Goal: Task Accomplishment & Management: Manage account settings

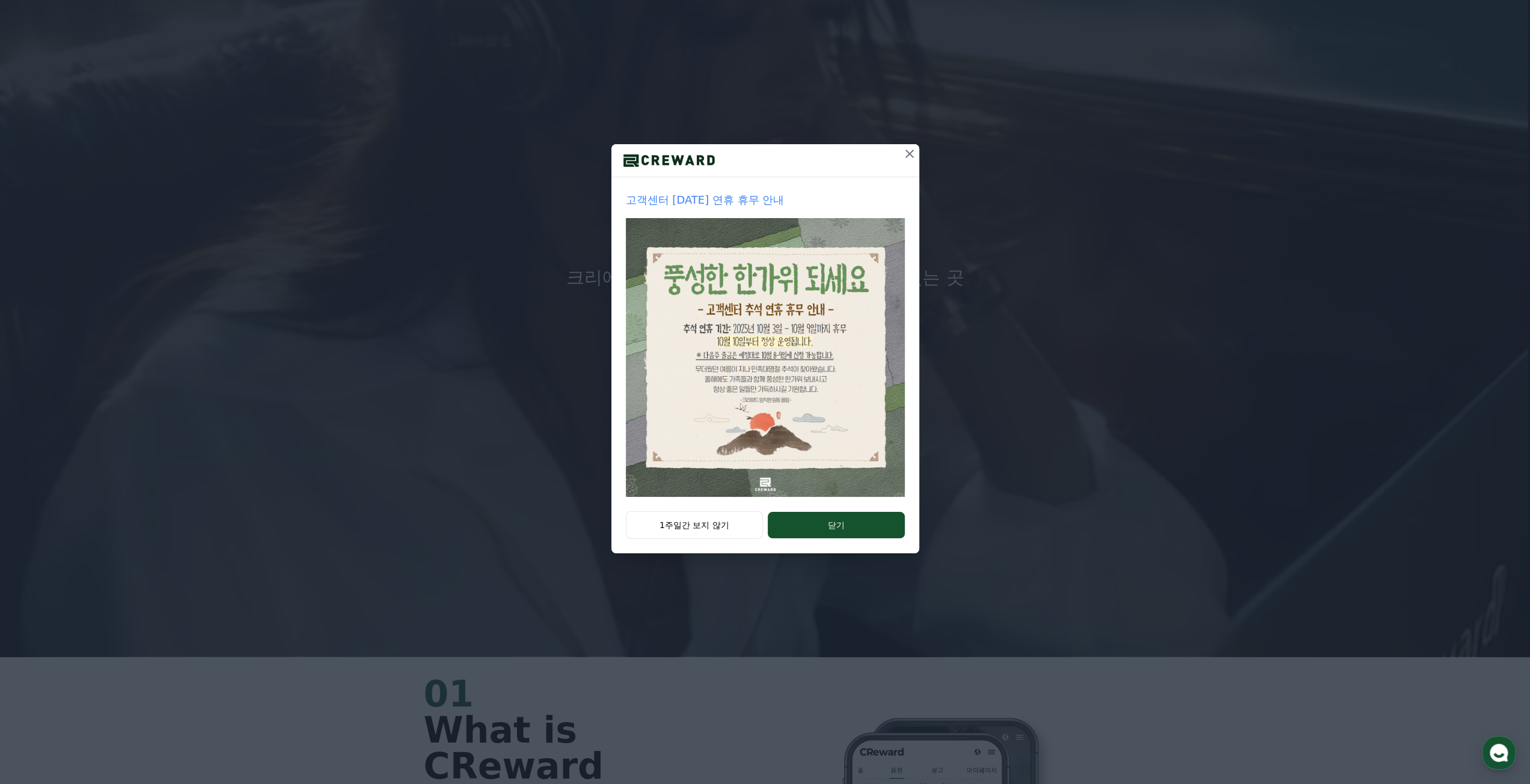
scroll to position [180, 0]
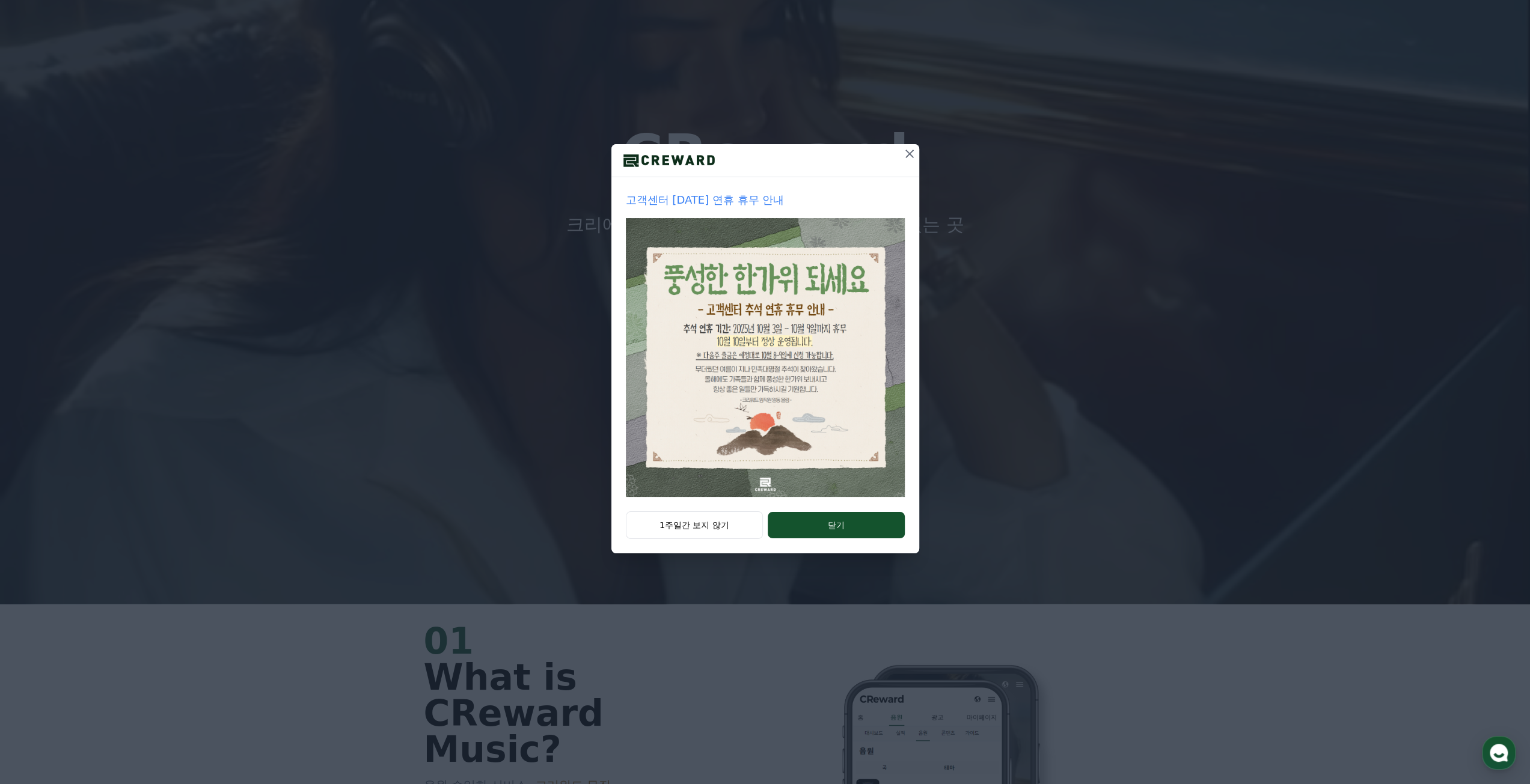
click at [834, 544] on div "1주일간 보지 않기 닫기" at bounding box center [765, 532] width 308 height 42
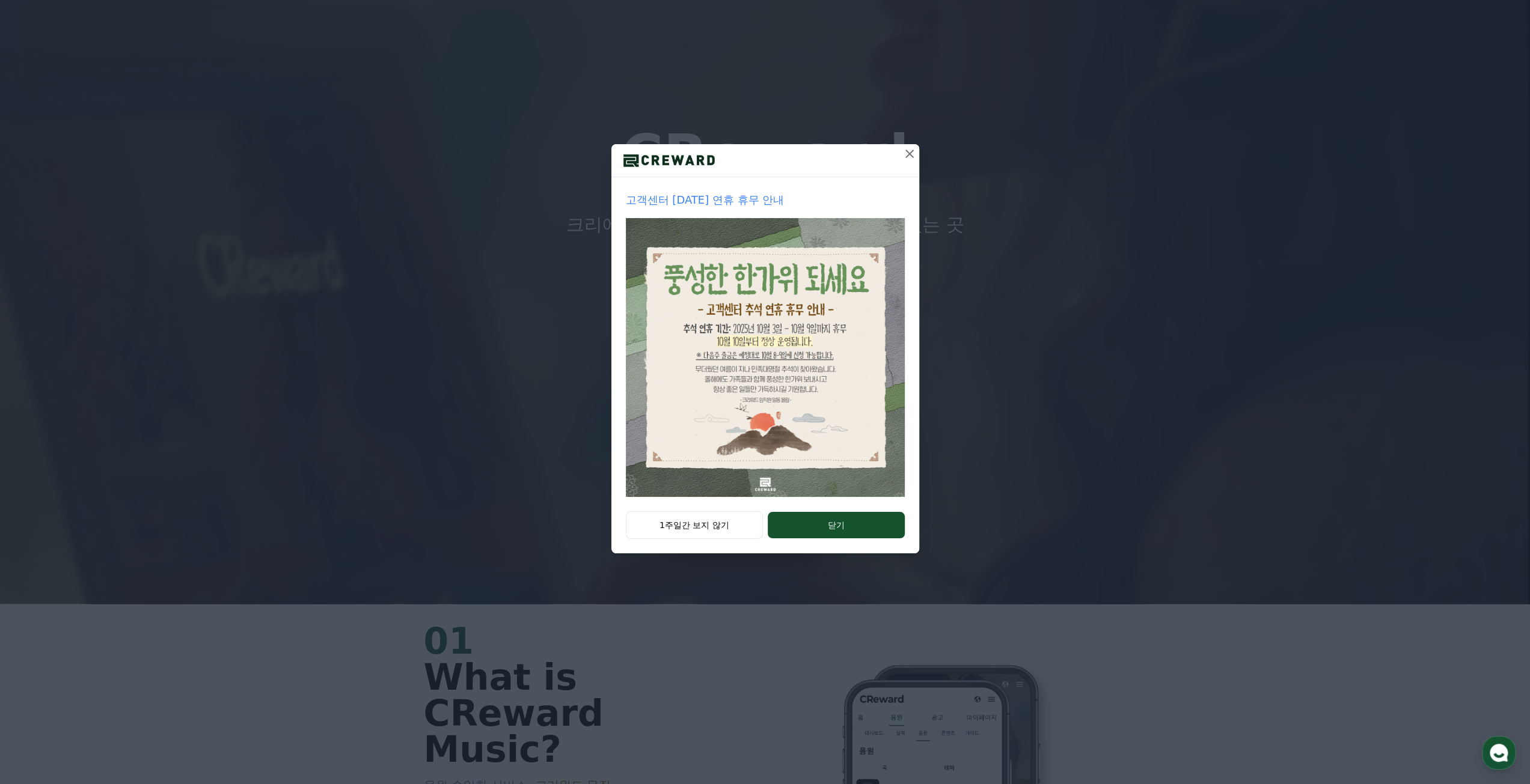
click at [828, 521] on button "닫기" at bounding box center [835, 525] width 137 height 26
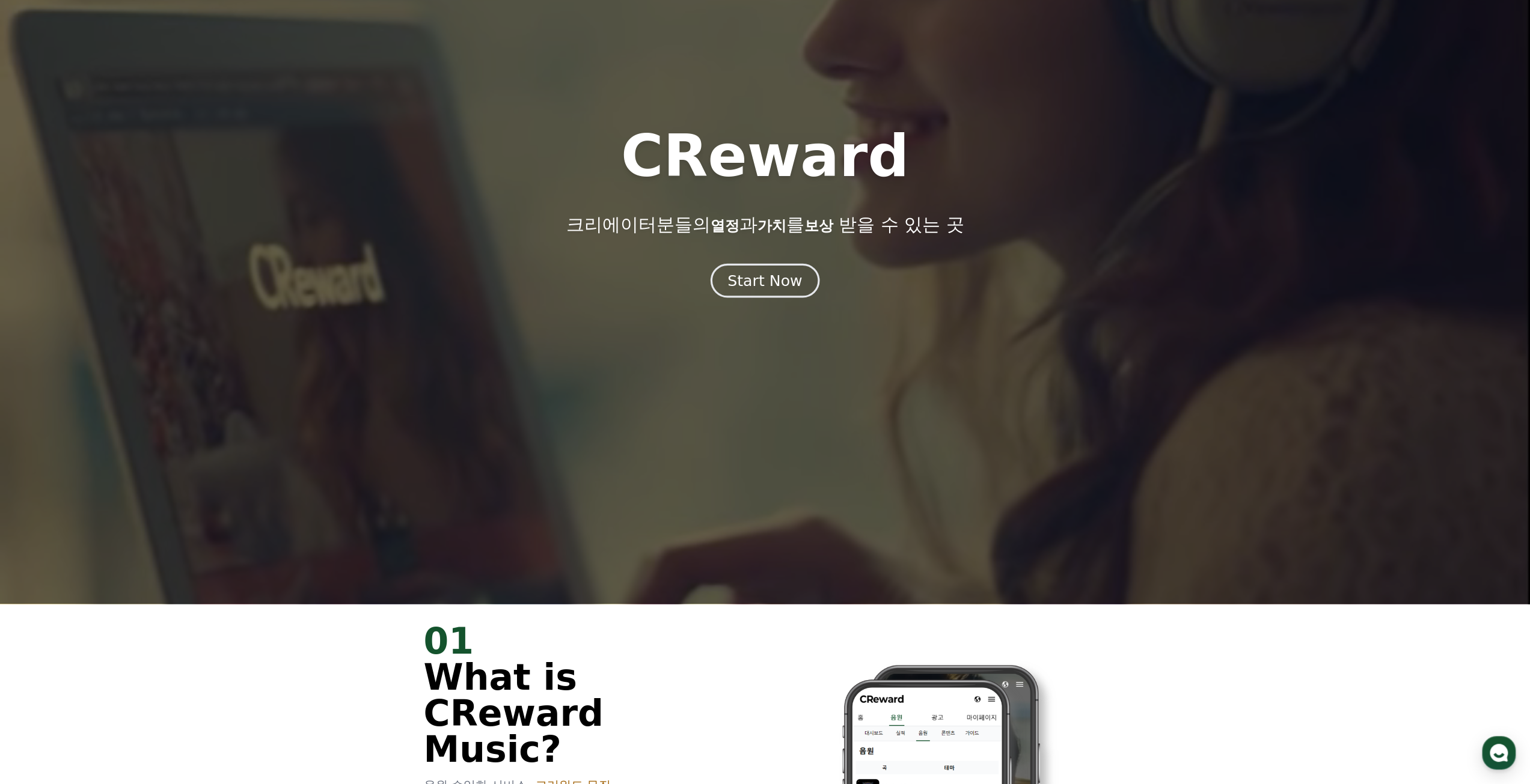
click at [756, 290] on div "Start Now" at bounding box center [764, 280] width 74 height 20
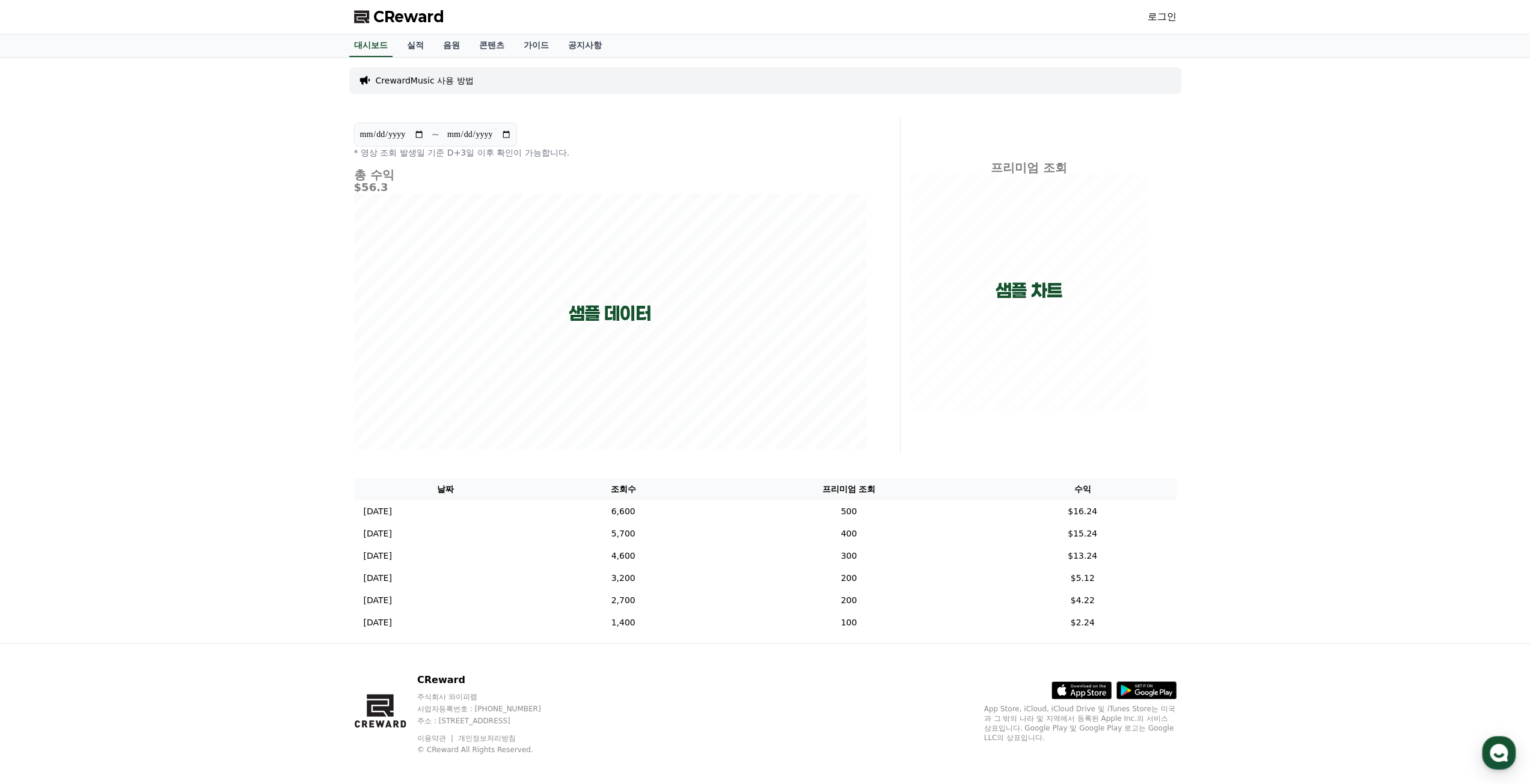
click at [1167, 18] on link "로그인" at bounding box center [1161, 16] width 29 height 15
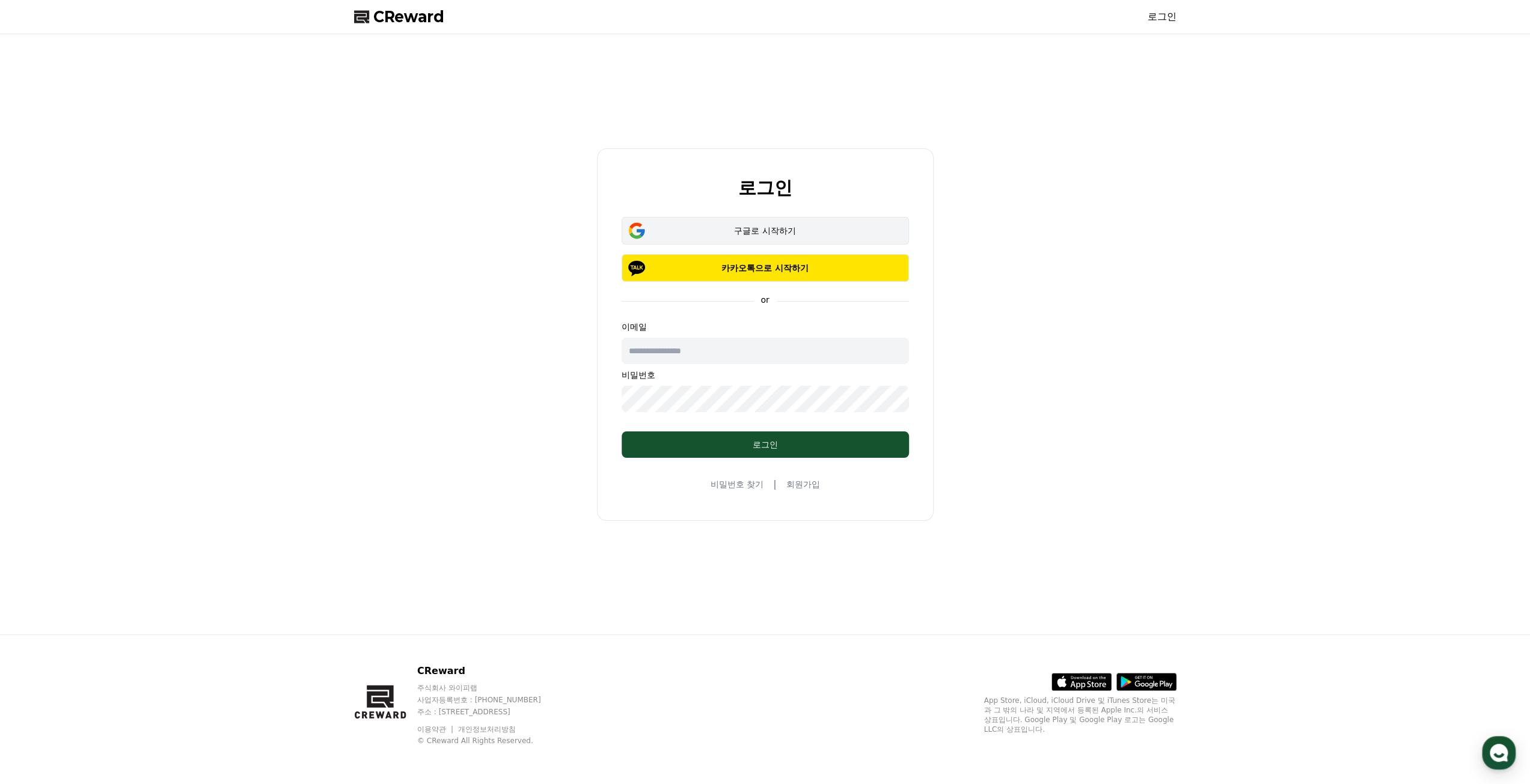
click at [744, 235] on div "구글로 시작하기" at bounding box center [765, 231] width 253 height 12
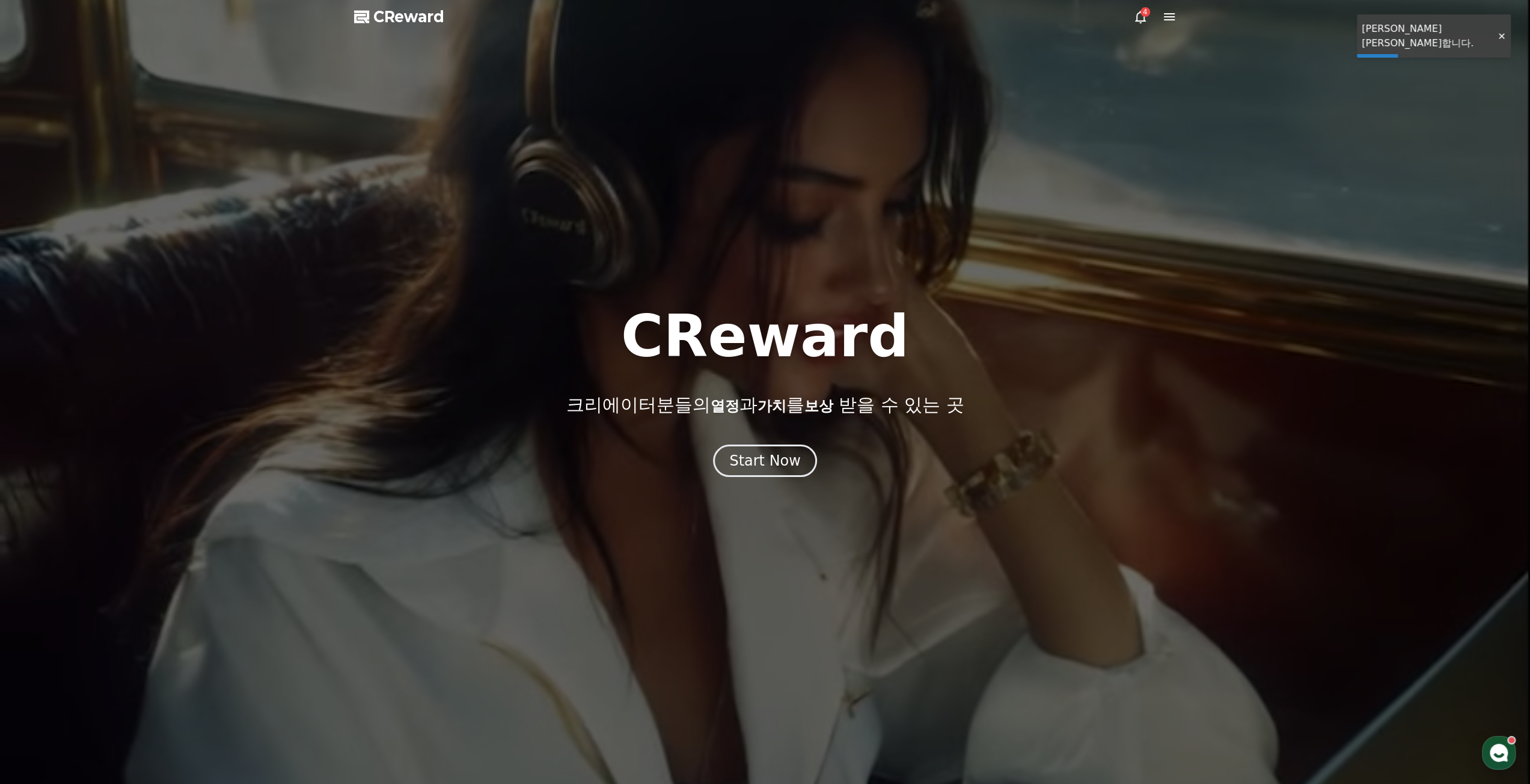
click at [796, 478] on div at bounding box center [765, 392] width 1530 height 784
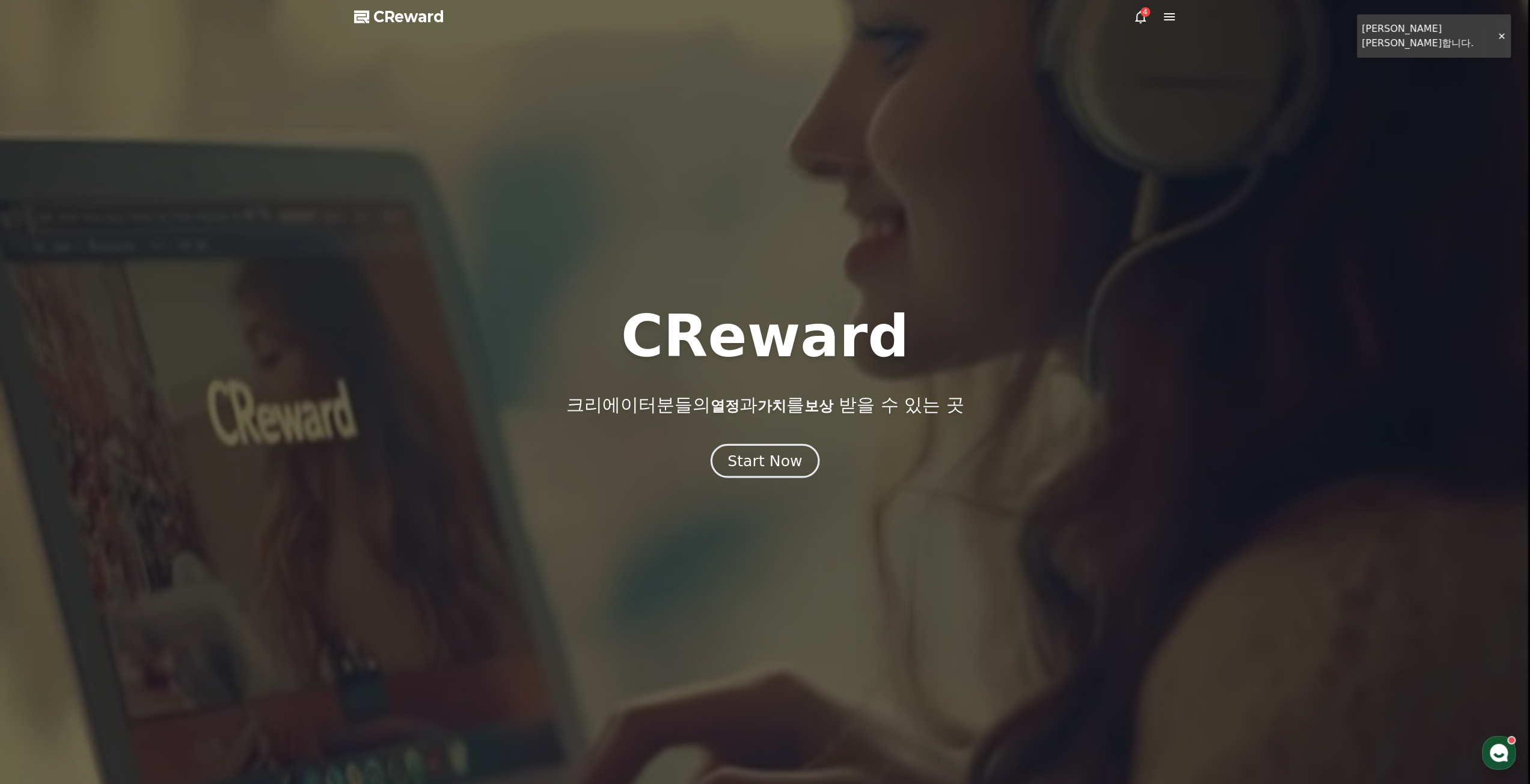
click at [787, 470] on button "Start Now" at bounding box center [765, 460] width 109 height 34
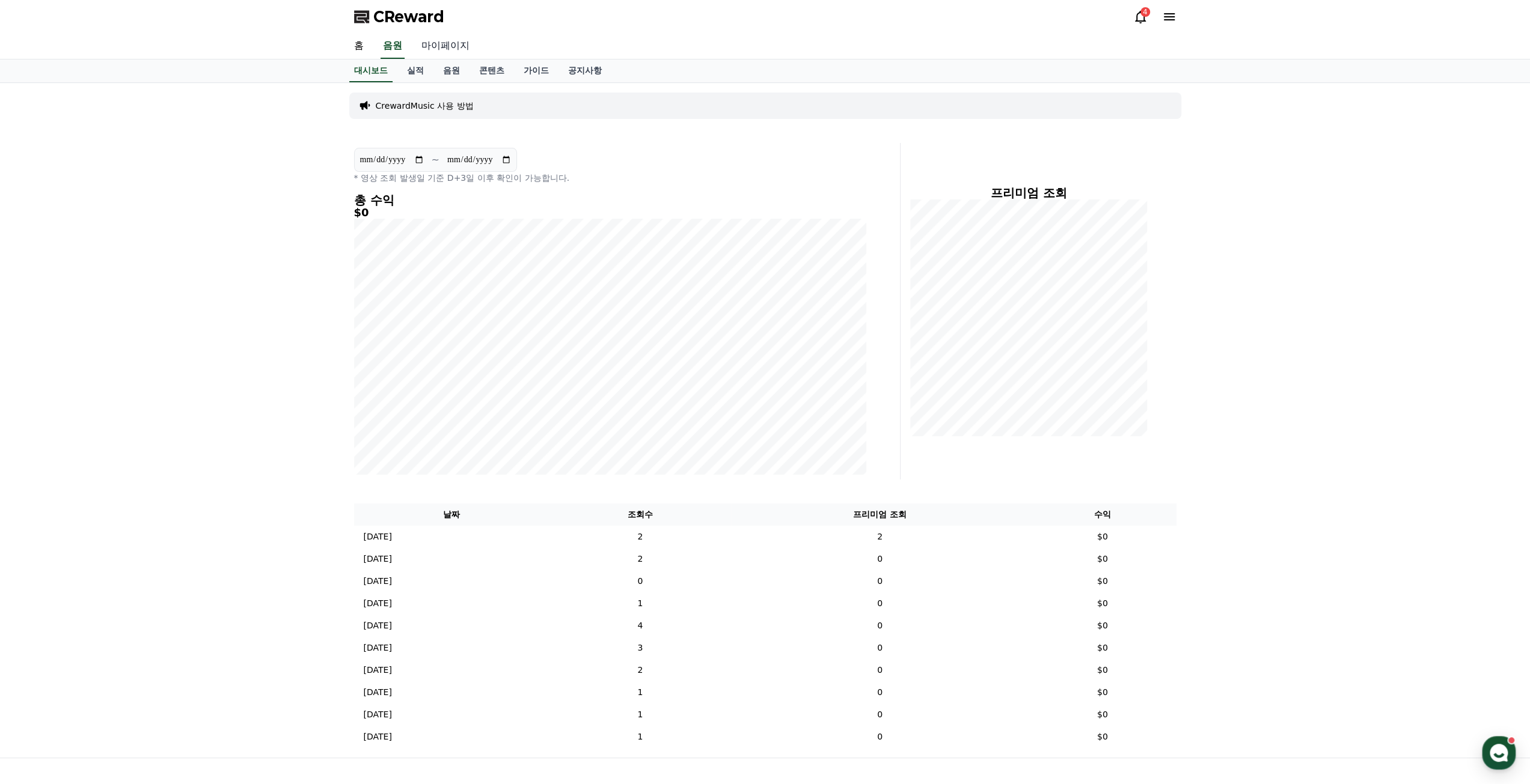
click at [432, 49] on link "마이페이지" at bounding box center [445, 46] width 67 height 25
select select "**********"
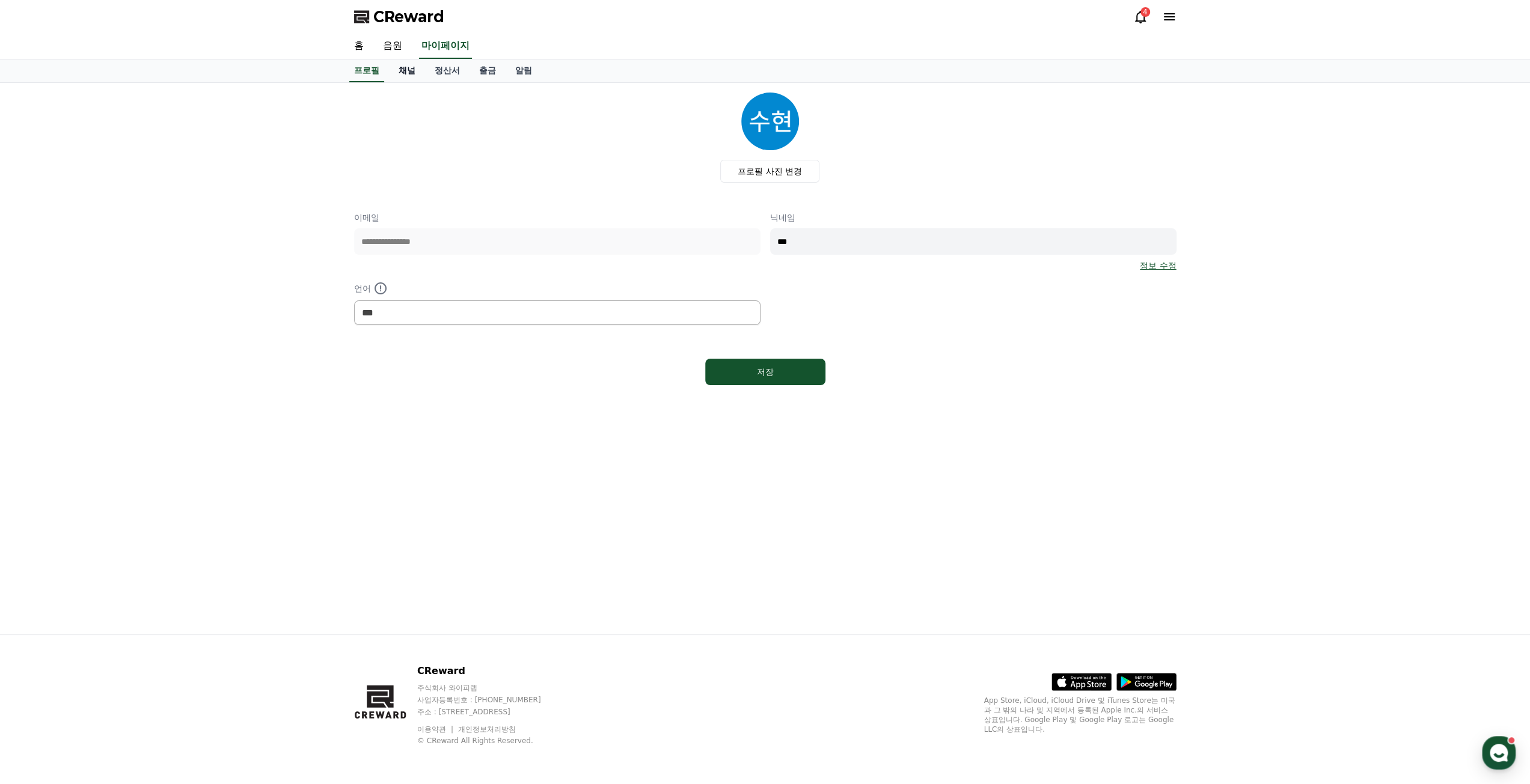
click at [420, 74] on link "채널" at bounding box center [406, 71] width 36 height 23
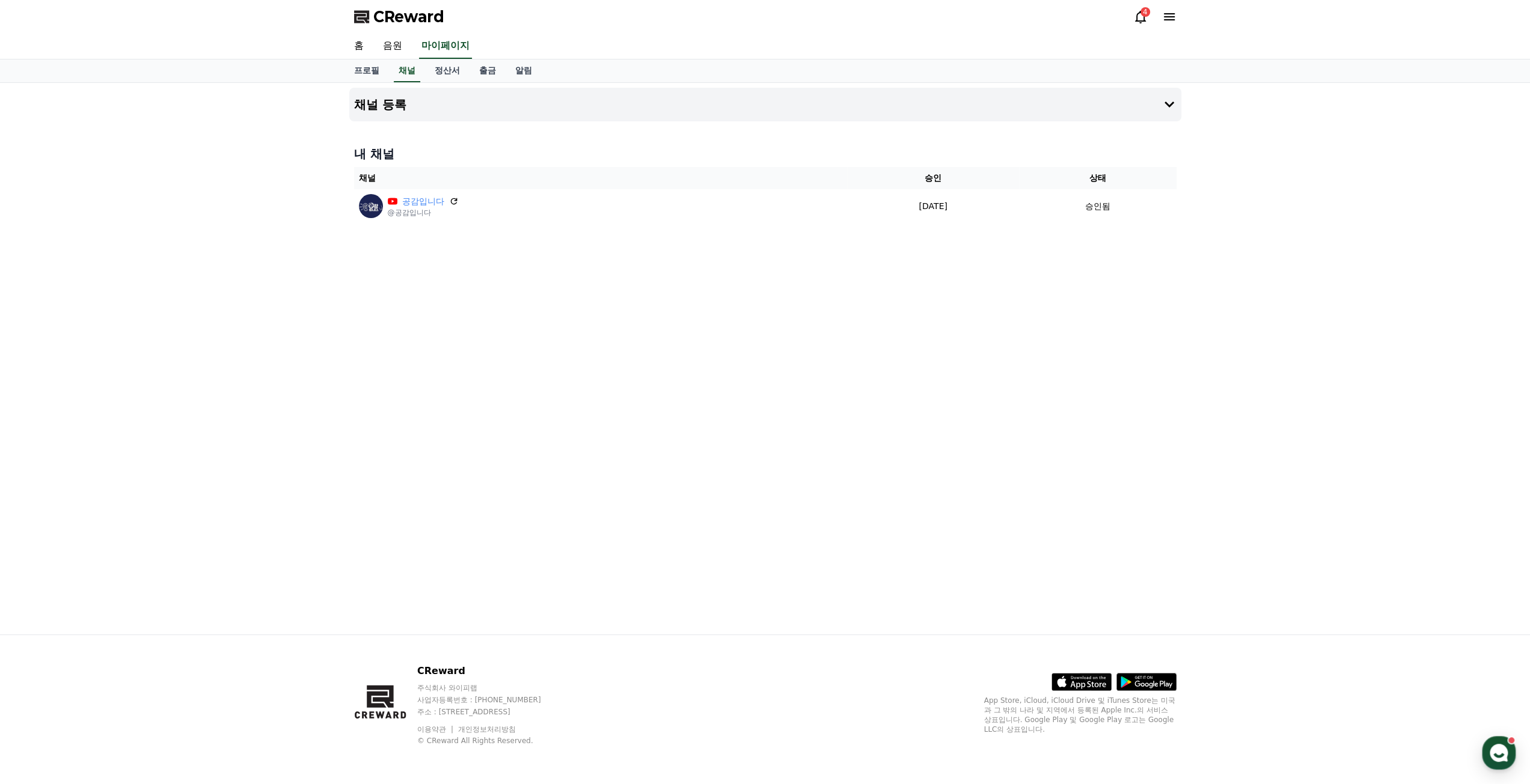
click at [1134, 12] on icon at bounding box center [1141, 16] width 15 height 15
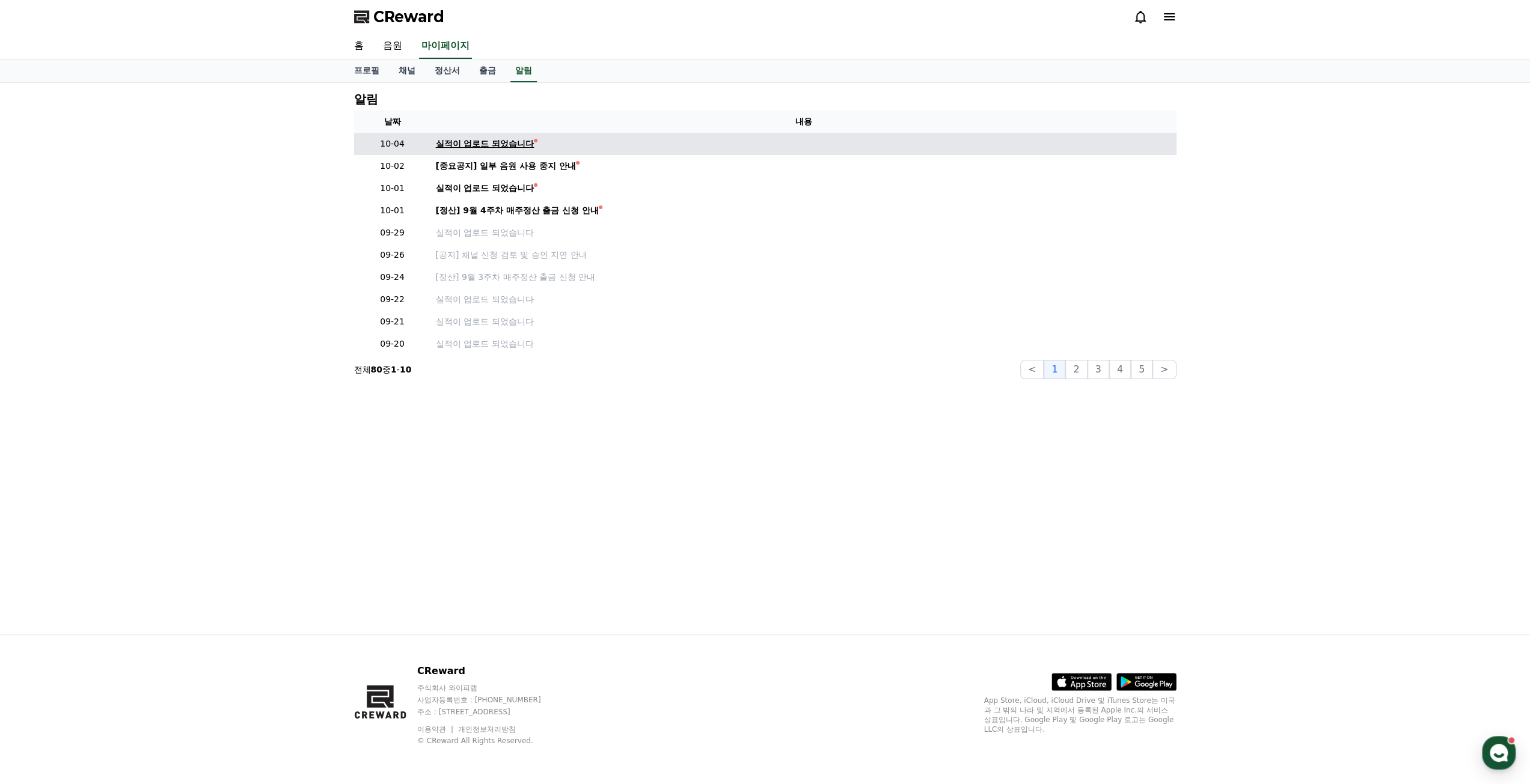
click at [475, 142] on div "실적이 업로드 되었습니다" at bounding box center [485, 144] width 99 height 12
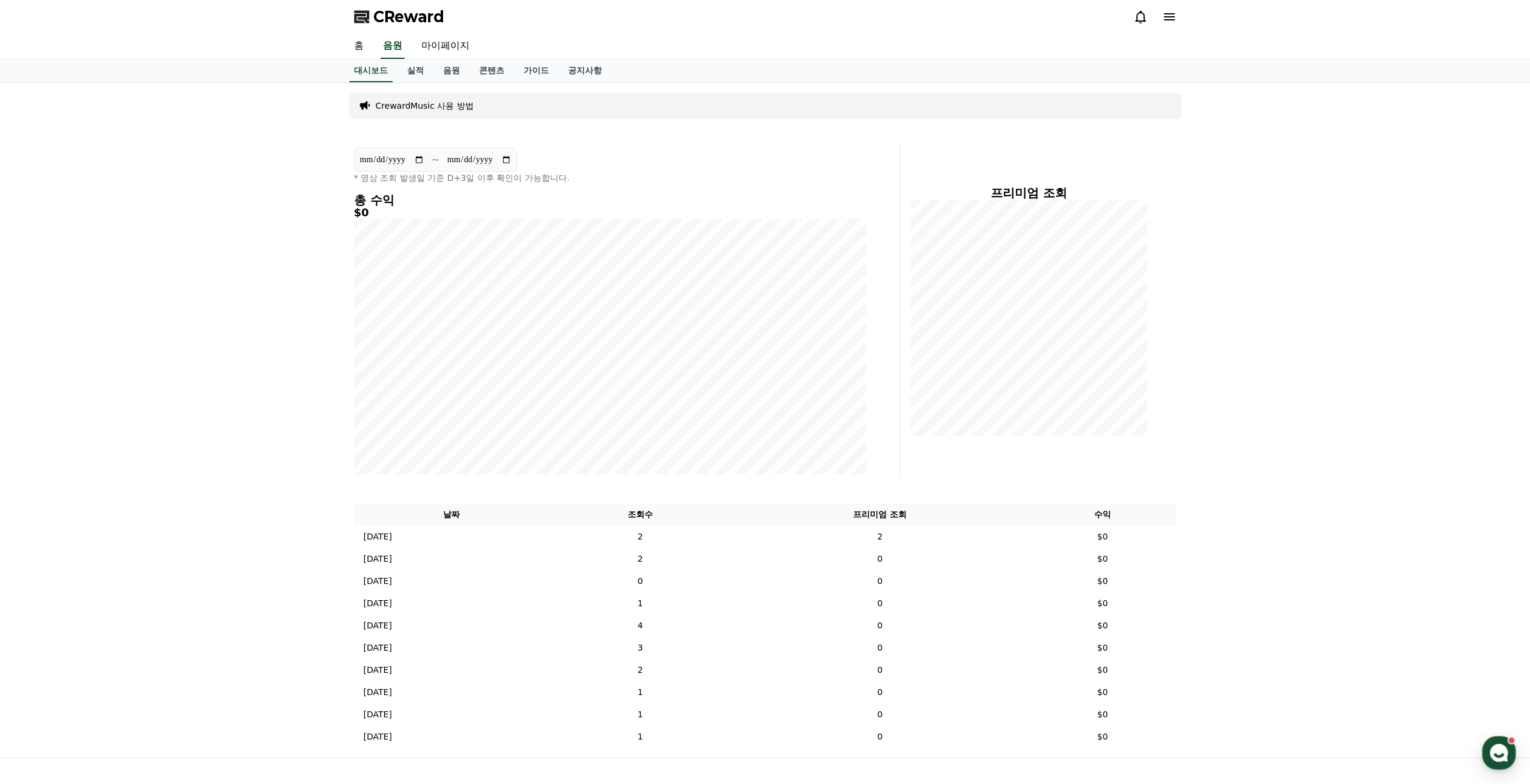
click at [364, 52] on link "홈" at bounding box center [359, 46] width 29 height 25
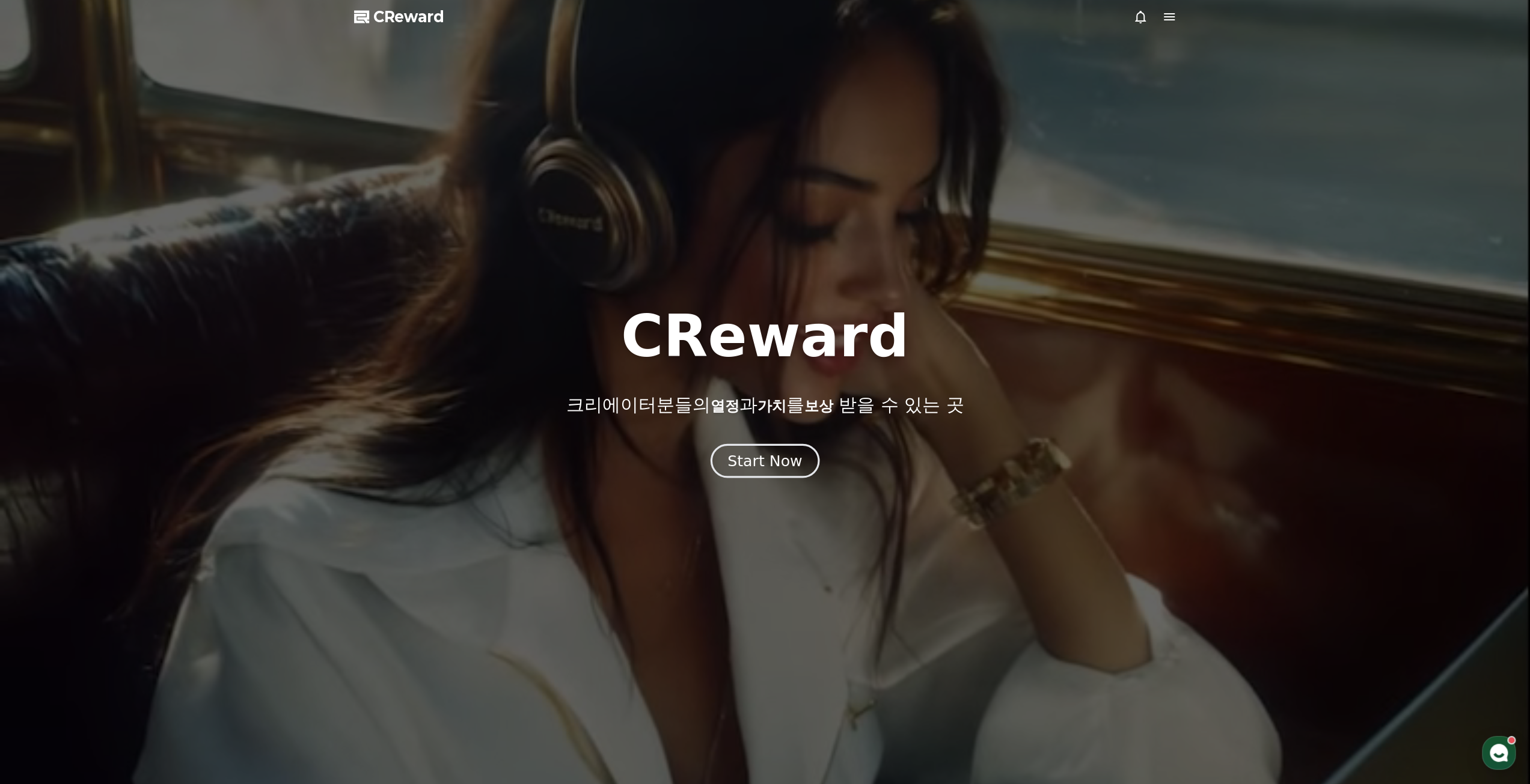
click at [774, 476] on button "Start Now" at bounding box center [765, 460] width 109 height 34
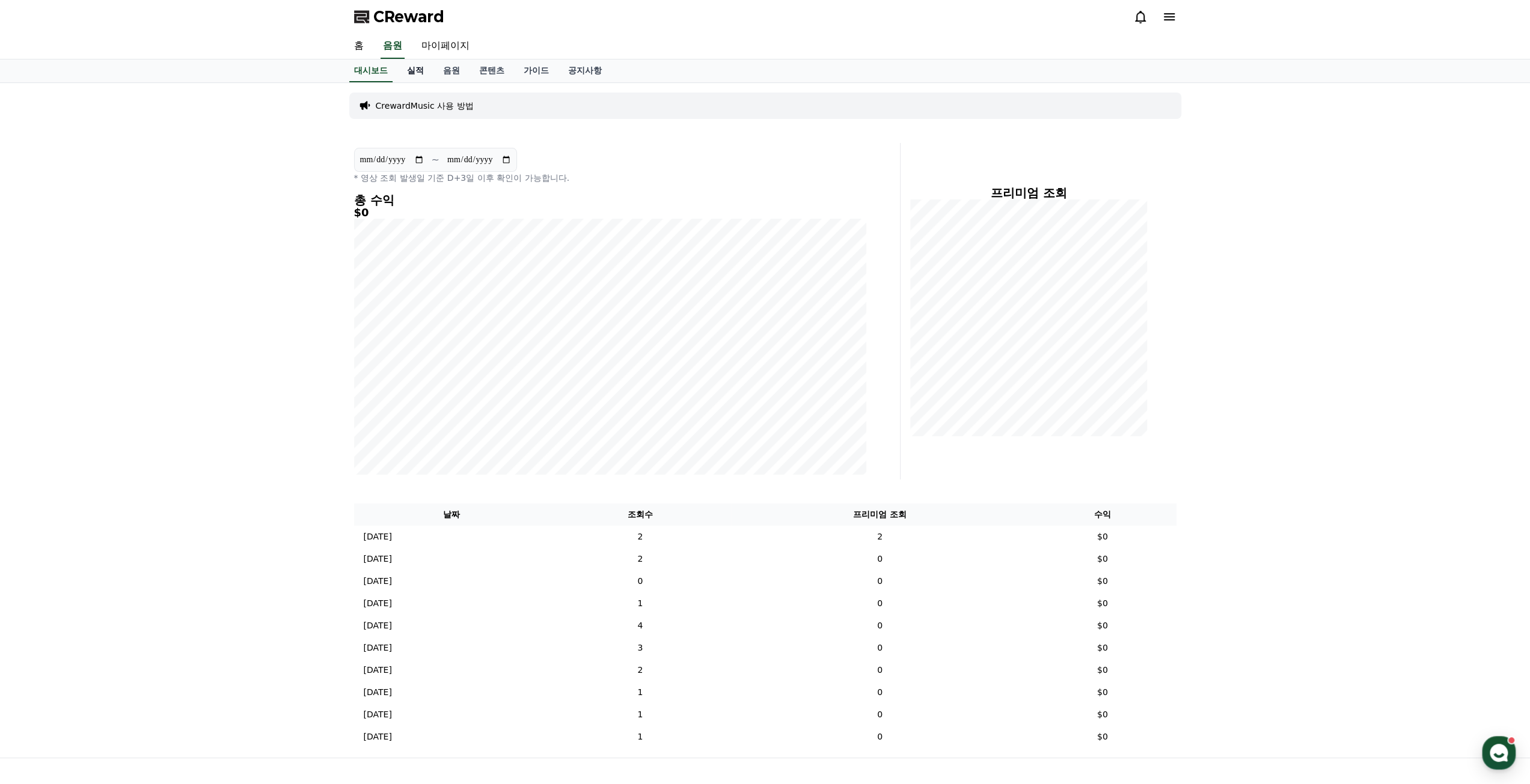
click at [423, 68] on link "실적" at bounding box center [415, 71] width 36 height 23
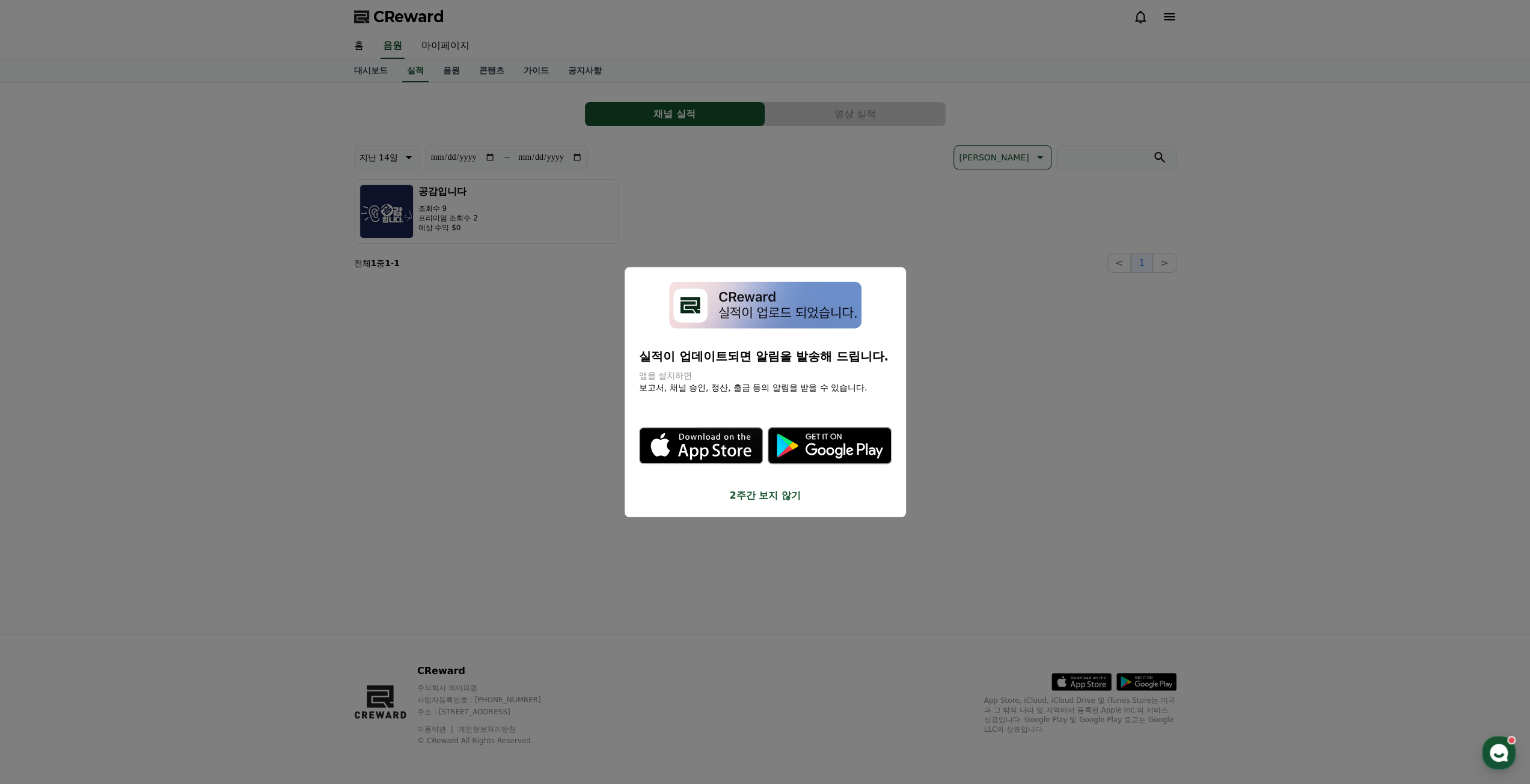
click at [572, 379] on button "close modal" at bounding box center [765, 392] width 1530 height 784
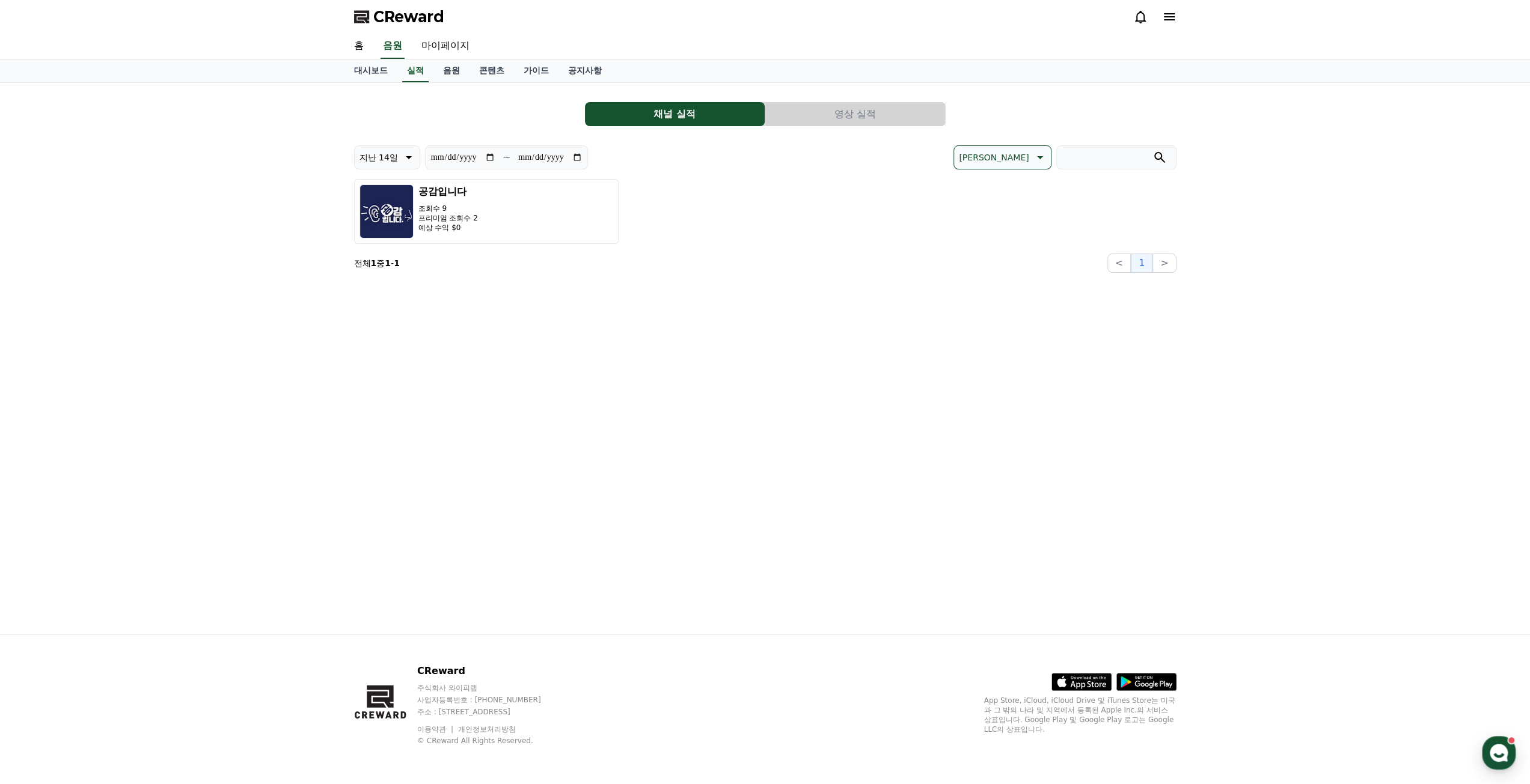
click at [820, 120] on button "영상 실적" at bounding box center [855, 114] width 180 height 24
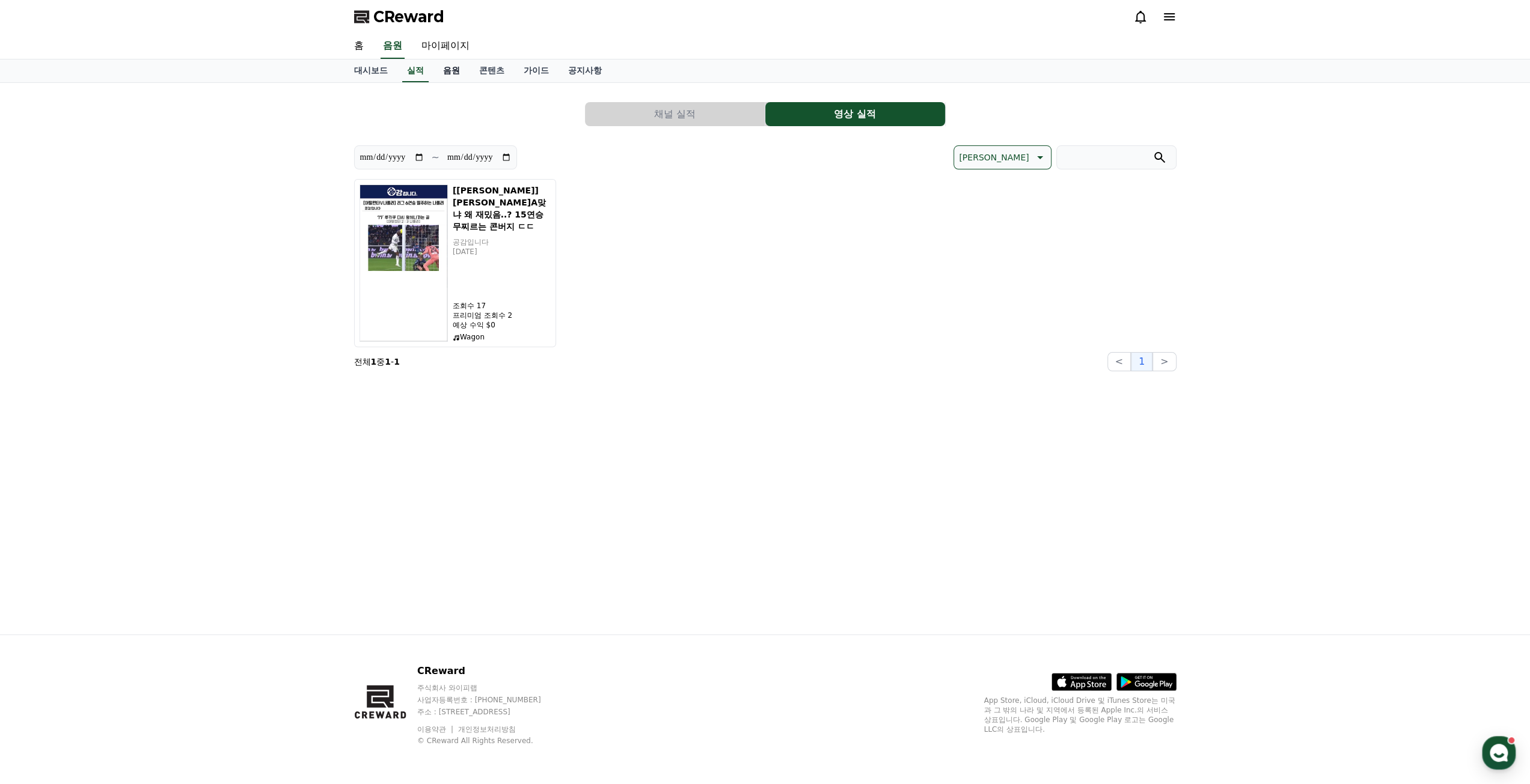
click at [461, 78] on link "음원" at bounding box center [451, 71] width 36 height 23
